Goal: Task Accomplishment & Management: Manage account settings

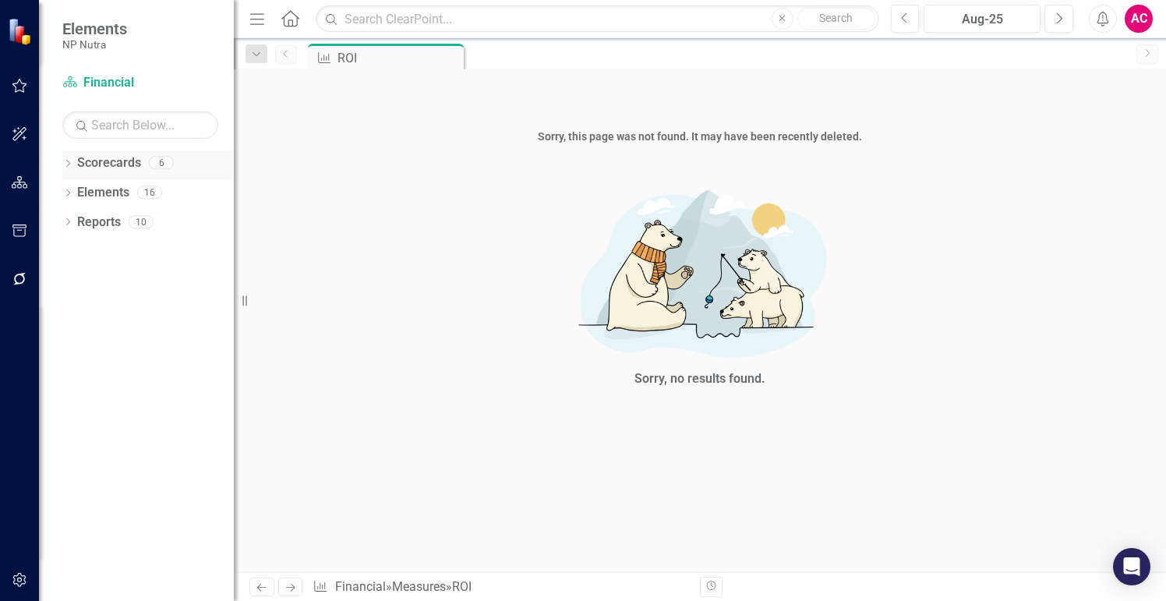
click at [117, 158] on link "Scorecards" at bounding box center [109, 163] width 64 height 18
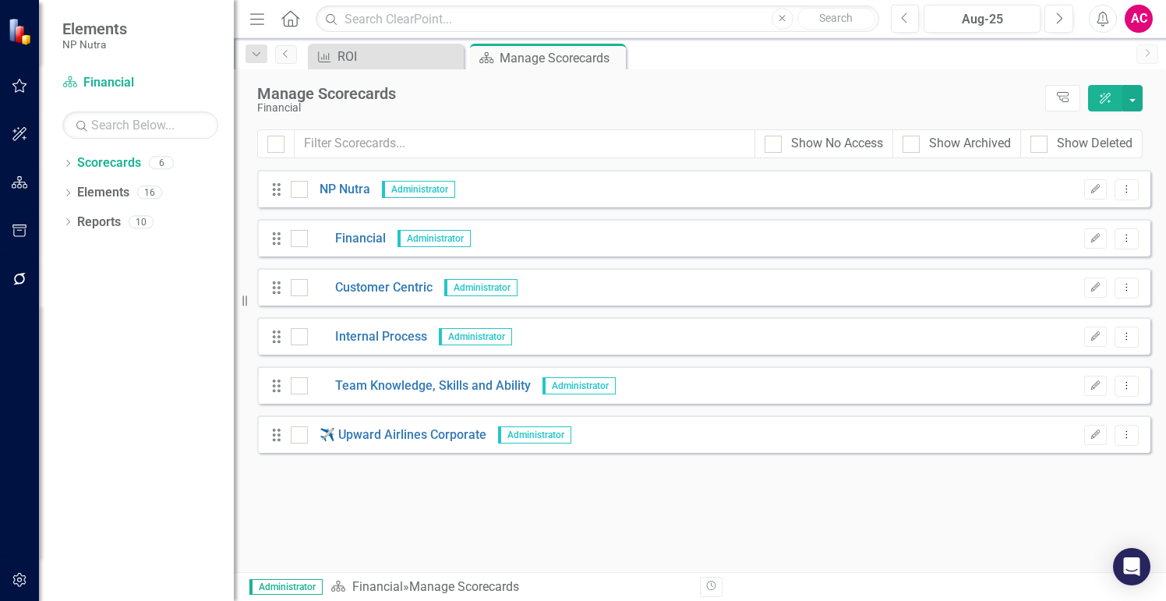
click at [820, 93] on div "Manage Scorecards" at bounding box center [647, 93] width 780 height 17
click at [351, 189] on link "NP Nutra" at bounding box center [339, 190] width 62 height 18
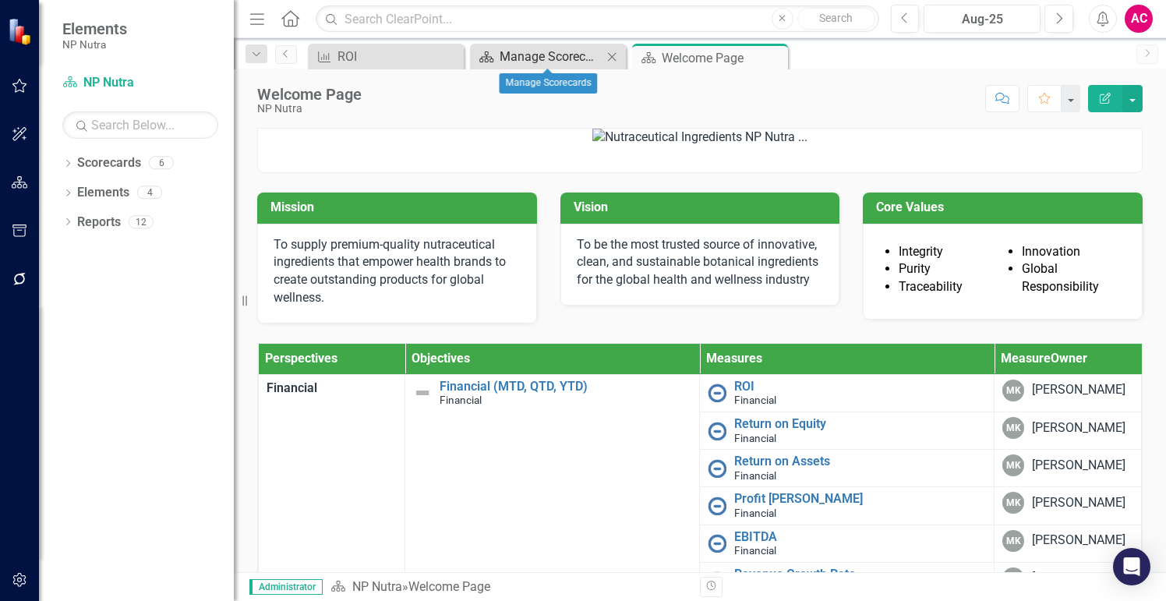
click at [557, 62] on div "Manage Scorecards" at bounding box center [550, 56] width 103 height 19
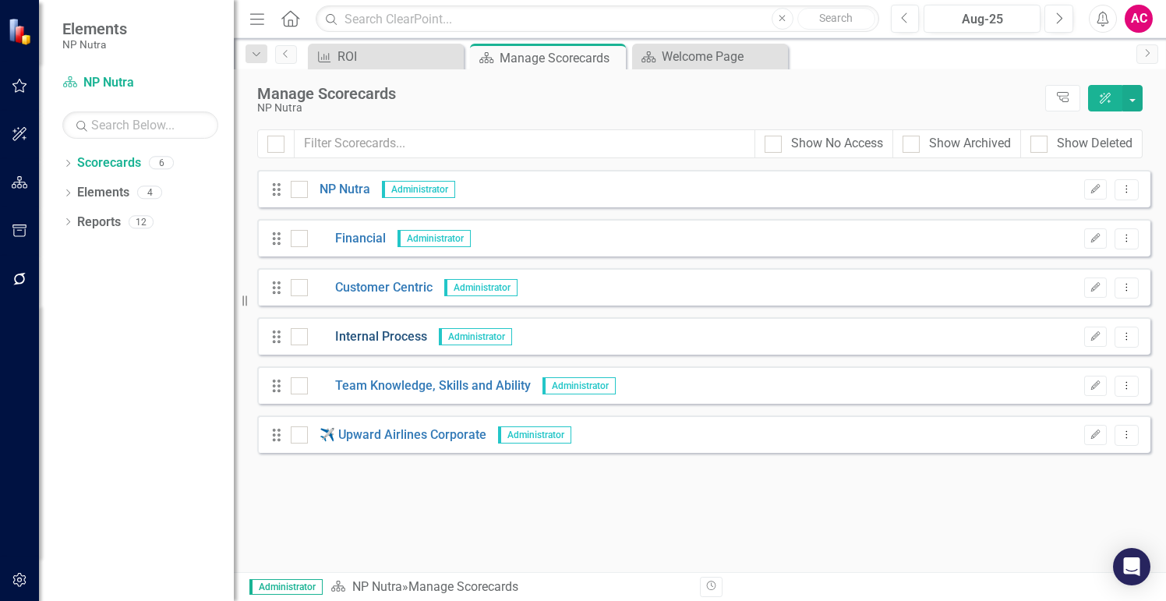
click at [382, 337] on link "Internal Process" at bounding box center [367, 337] width 119 height 18
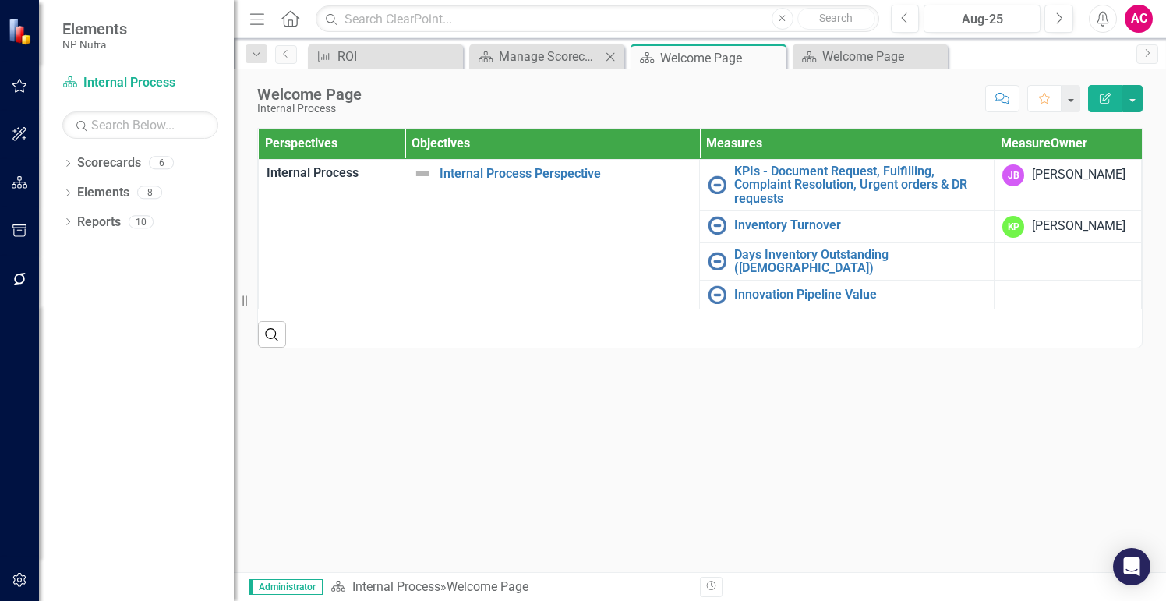
click at [539, 68] on body "Elements NP Nutra Scorecard Internal Process Search Dropdown Scorecards 6 Dropd…" at bounding box center [583, 300] width 1166 height 601
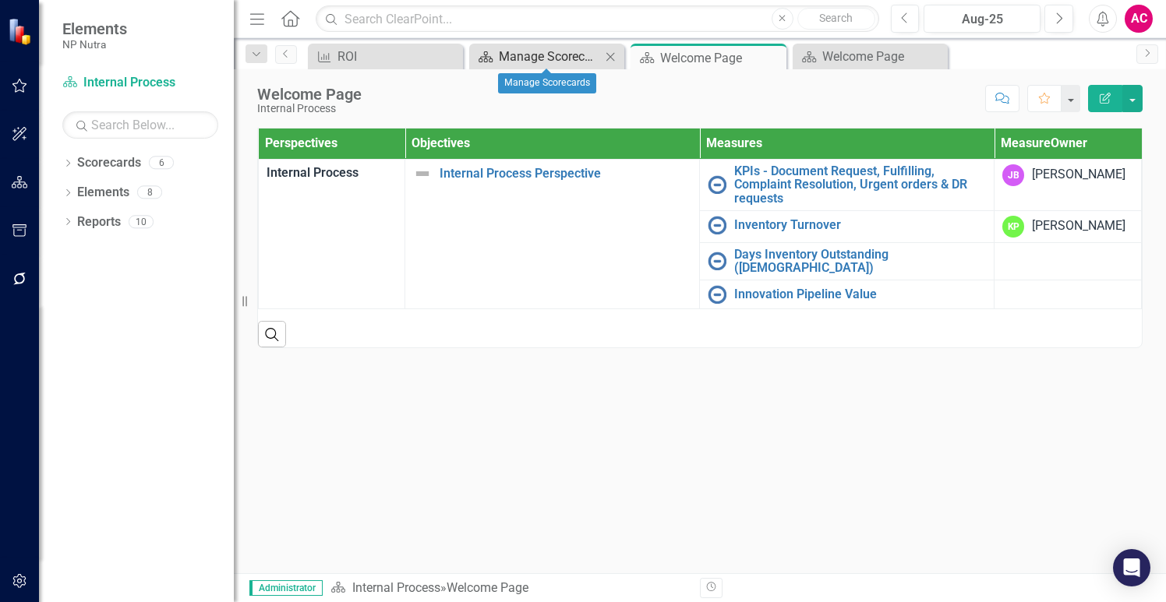
click at [542, 65] on div "Manage Scorecards" at bounding box center [550, 56] width 102 height 19
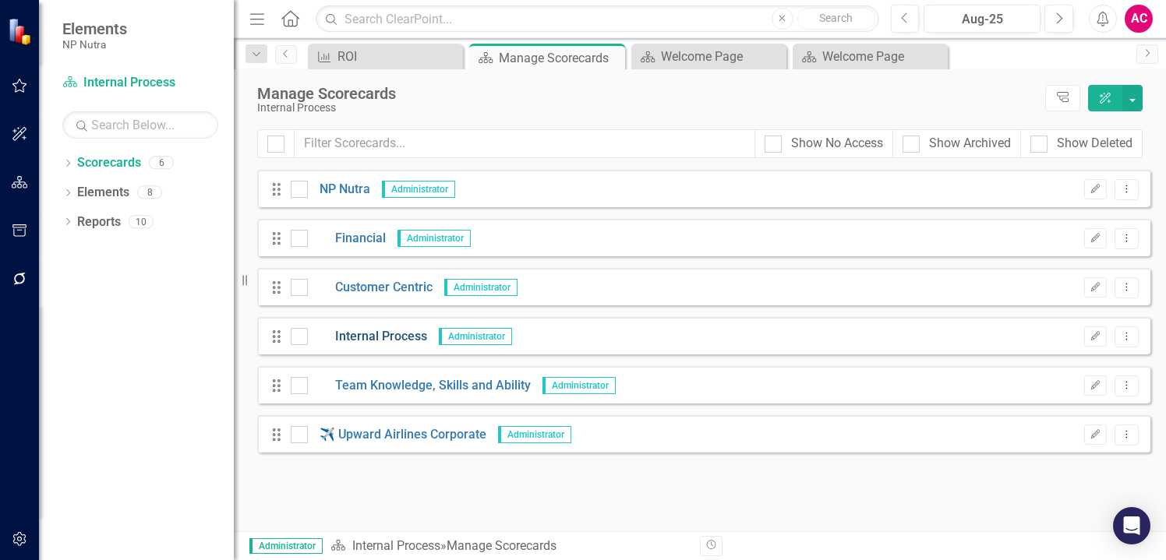
click at [366, 337] on link "Internal Process" at bounding box center [367, 337] width 119 height 18
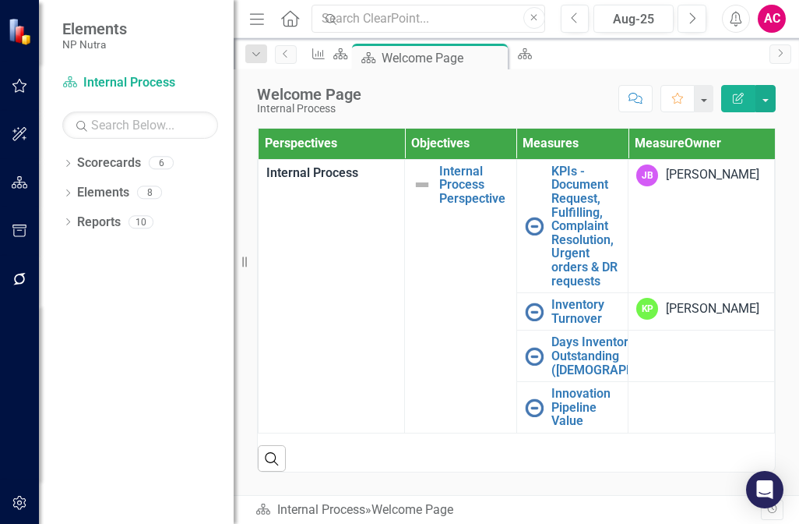
drag, startPoint x: 796, startPoint y: 477, endPoint x: 935, endPoint y: 489, distance: 139.2
click at [799, 489] on html "Elements NP Nutra Scorecard Internal Process Search Dropdown Scorecards 6 Dropd…" at bounding box center [399, 262] width 799 height 524
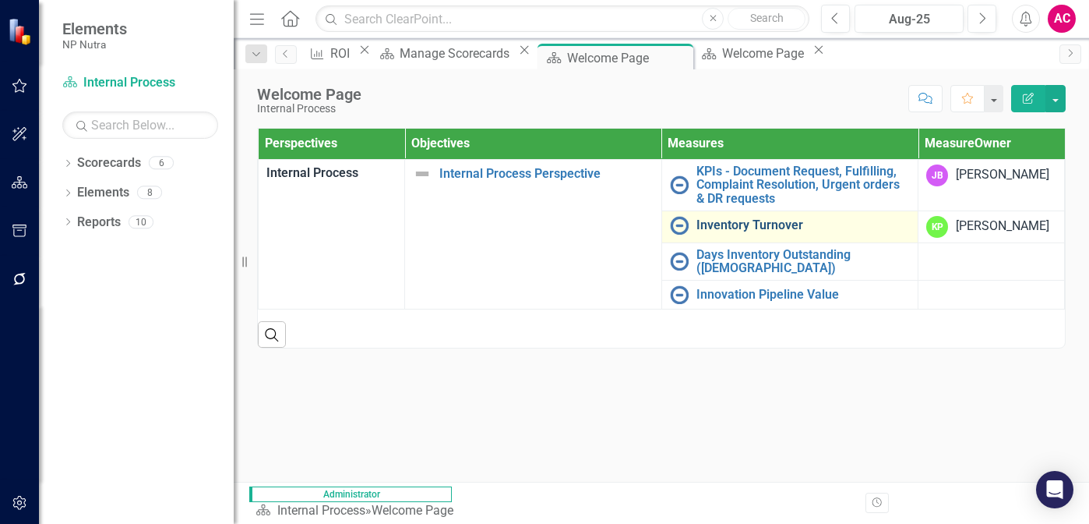
click at [774, 224] on link "Inventory Turnover" at bounding box center [804, 225] width 214 height 14
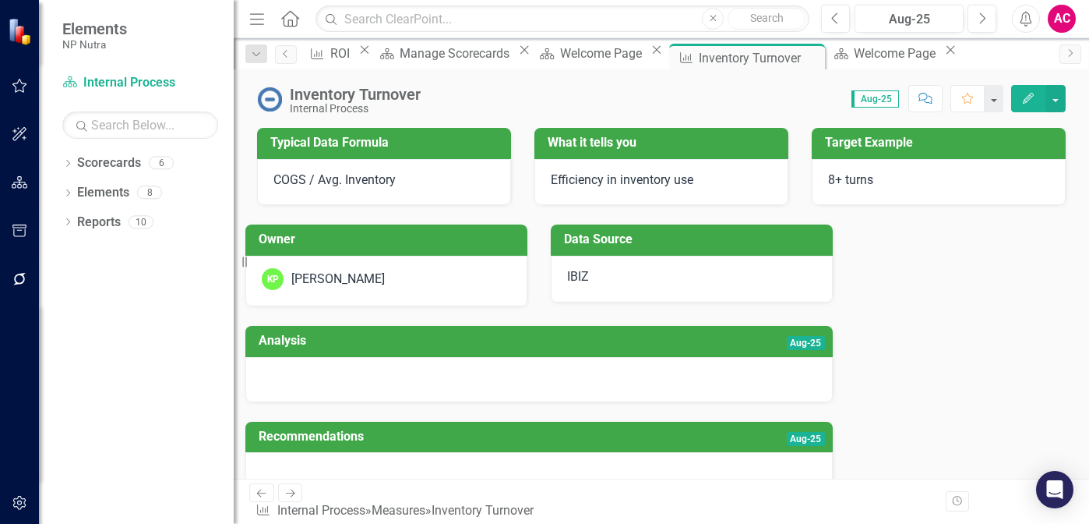
click at [831, 178] on span "8+ turns" at bounding box center [850, 179] width 45 height 15
click at [1059, 99] on button "button" at bounding box center [1056, 98] width 20 height 27
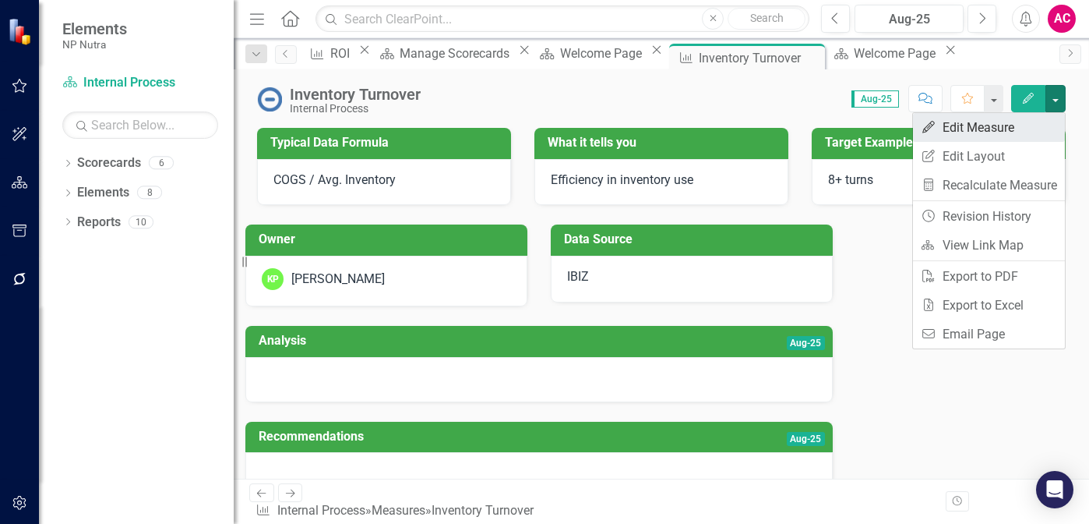
click at [987, 125] on link "Edit Edit Measure" at bounding box center [989, 127] width 152 height 29
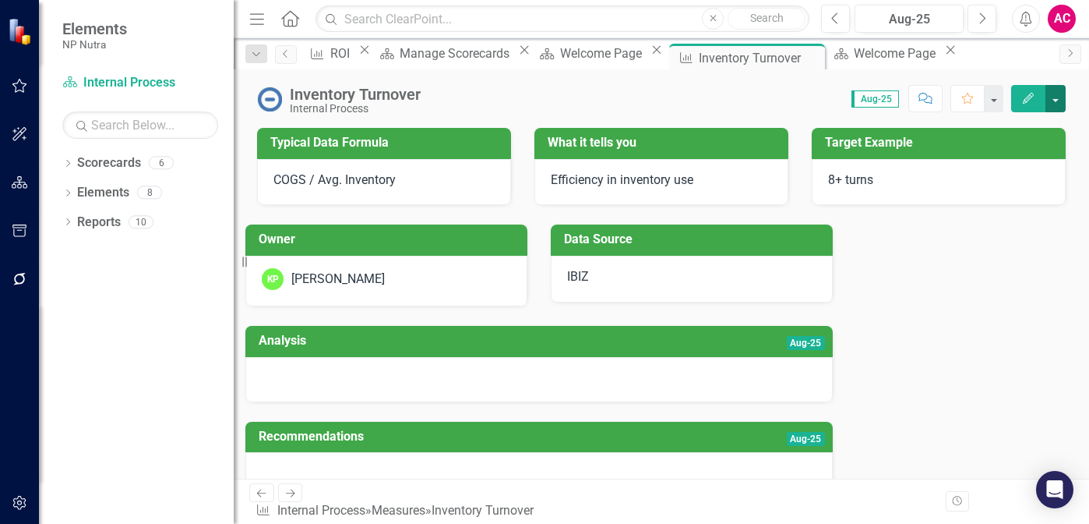
click at [1057, 108] on button "button" at bounding box center [1056, 98] width 20 height 27
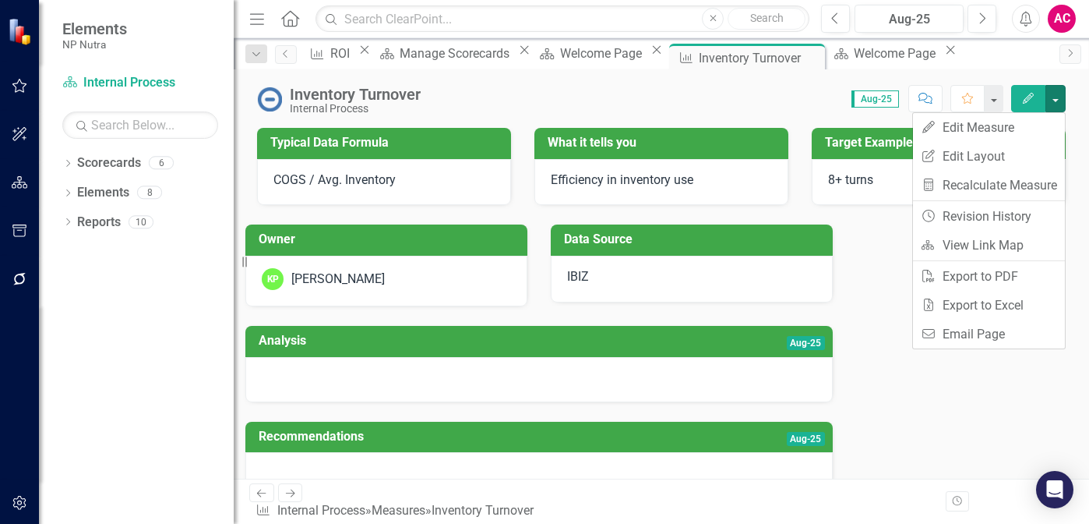
click at [746, 88] on div "Score: 0.00 Aug-25 Completed Comment Favorite Edit" at bounding box center [747, 98] width 637 height 26
